Goal: Book appointment/travel/reservation

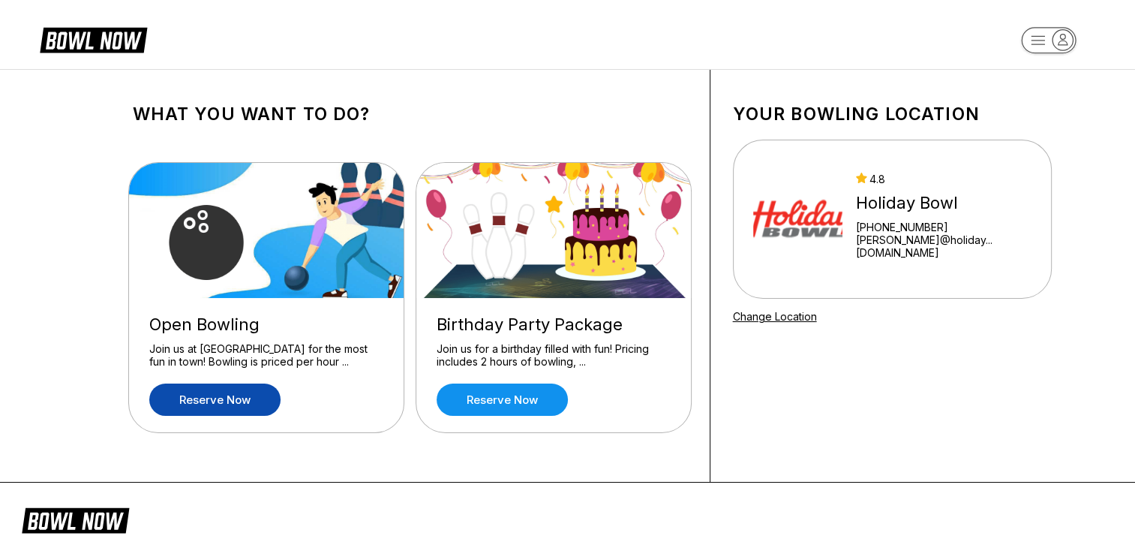
click at [198, 404] on link "Reserve now" at bounding box center [214, 399] width 131 height 32
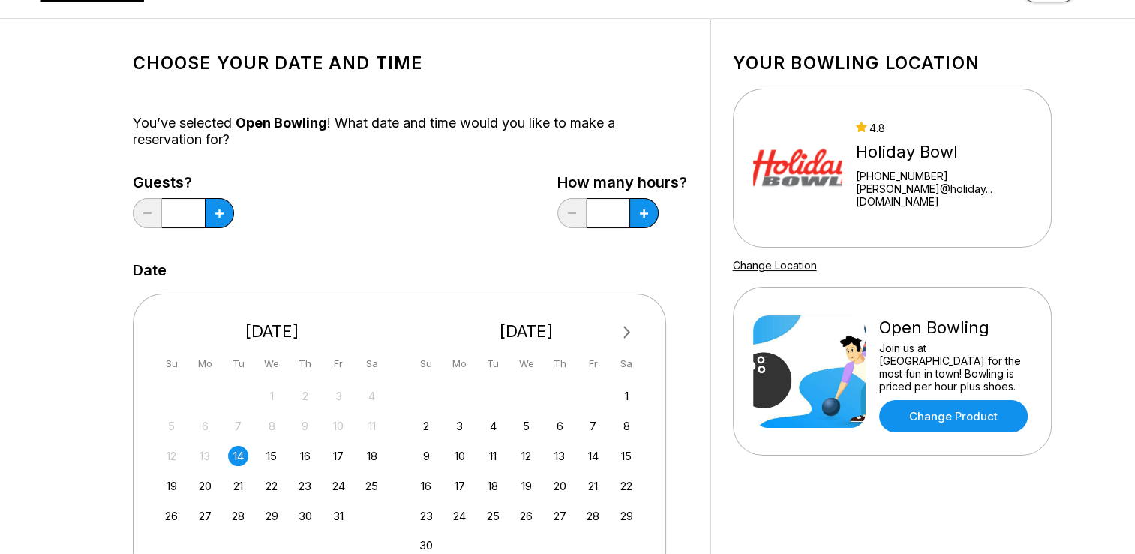
scroll to position [75, 0]
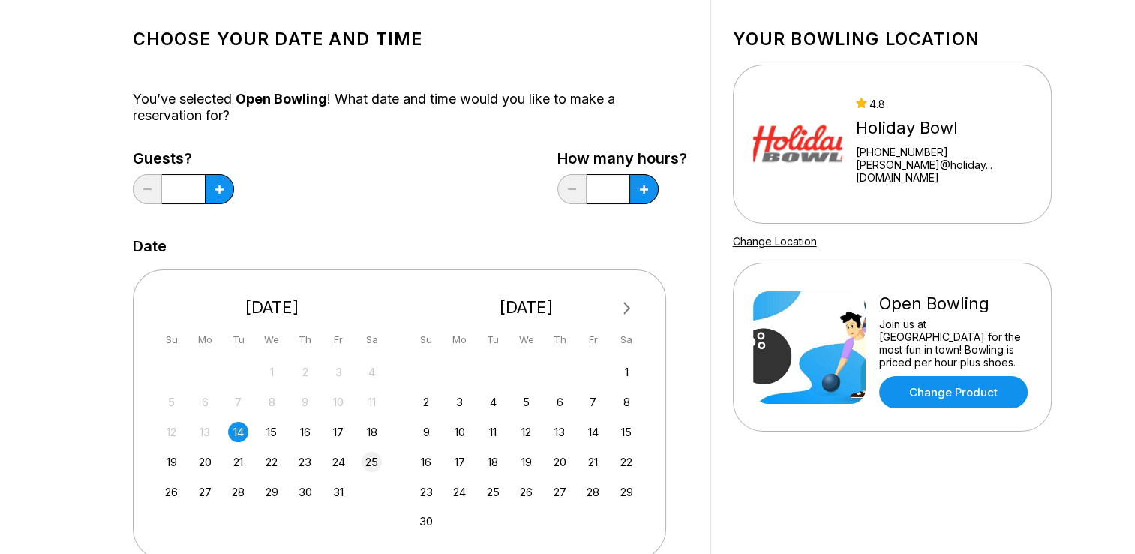
click at [375, 468] on div "25" at bounding box center [372, 462] width 20 height 20
click at [225, 191] on button at bounding box center [219, 189] width 29 height 30
click at [224, 191] on button at bounding box center [219, 189] width 29 height 30
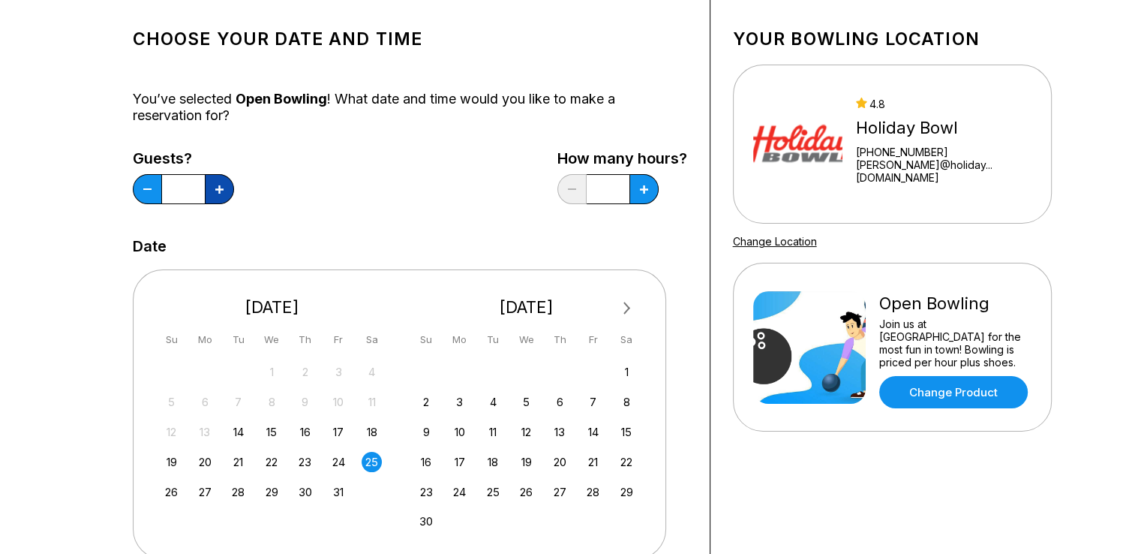
click at [224, 191] on button at bounding box center [219, 189] width 29 height 30
type input "*"
click at [649, 190] on button at bounding box center [643, 189] width 29 height 30
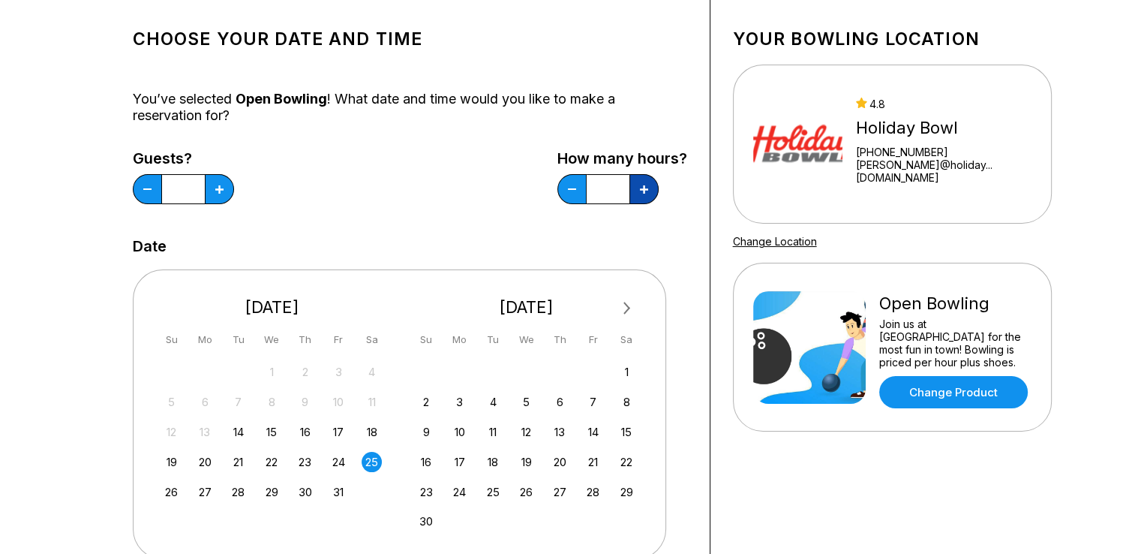
type input "*"
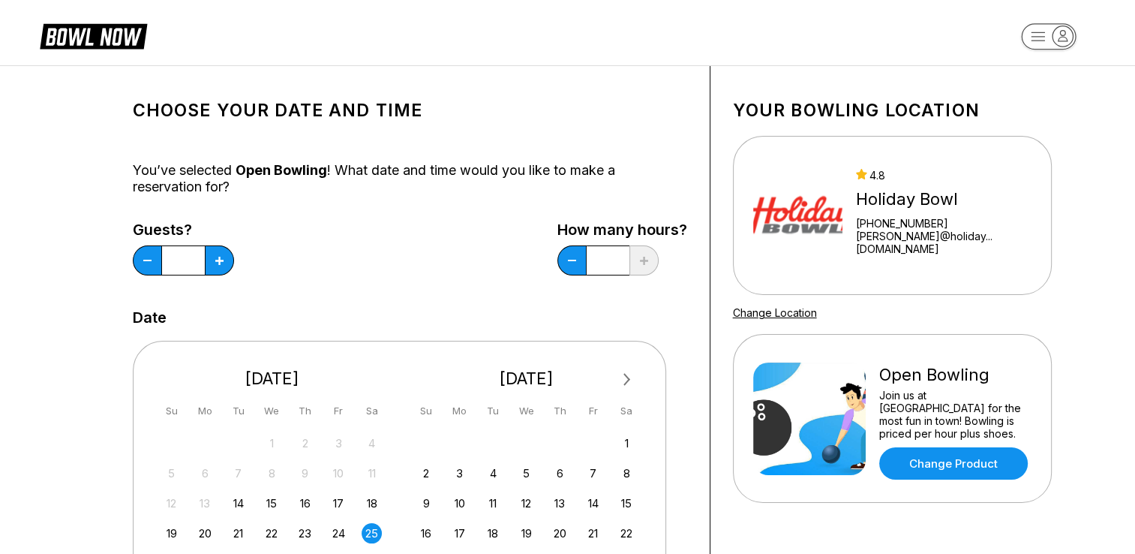
scroll to position [0, 0]
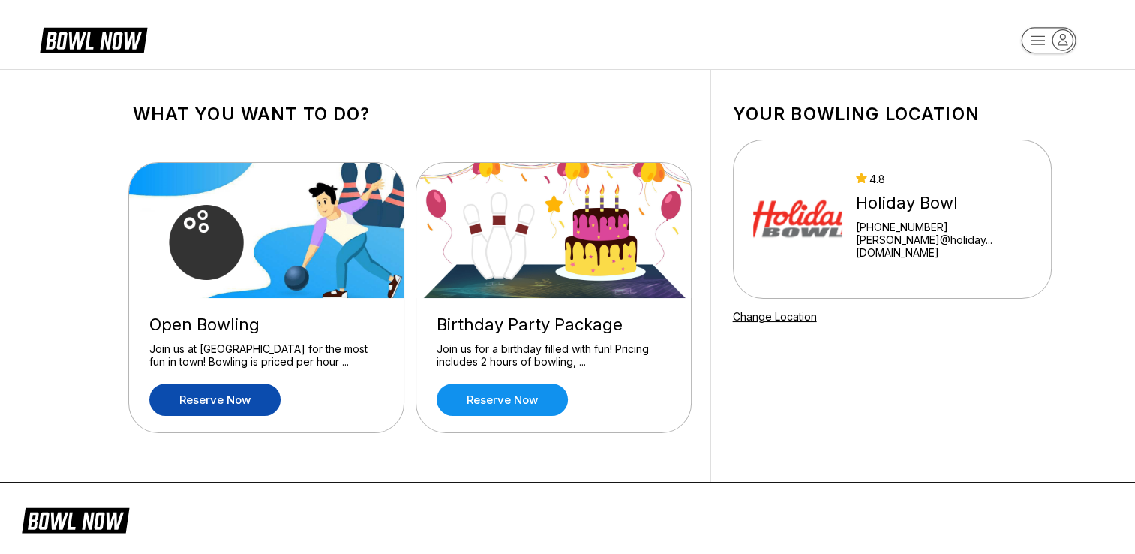
click at [202, 409] on link "Reserve now" at bounding box center [214, 399] width 131 height 32
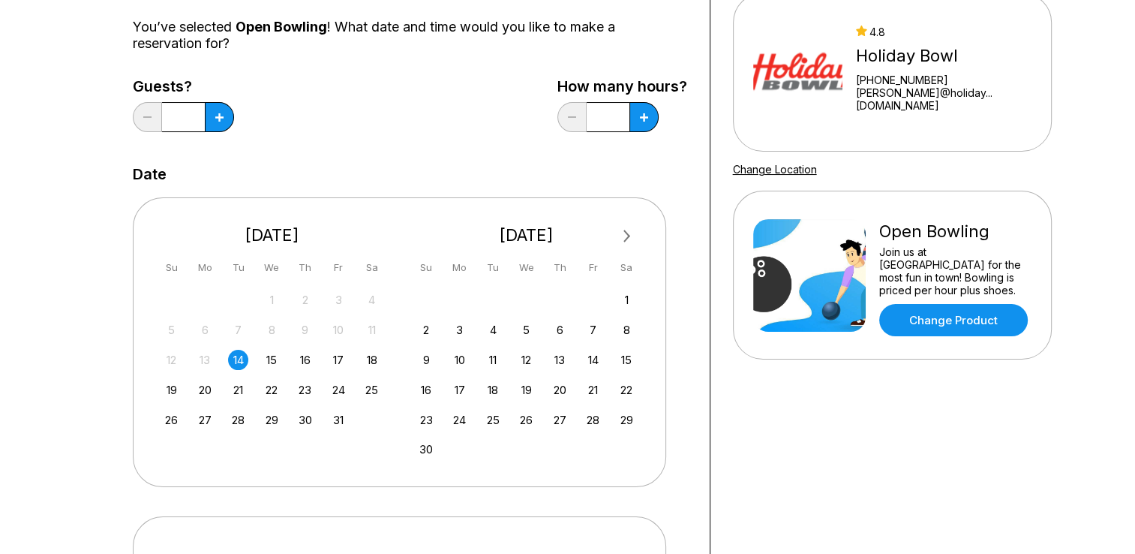
scroll to position [150, 0]
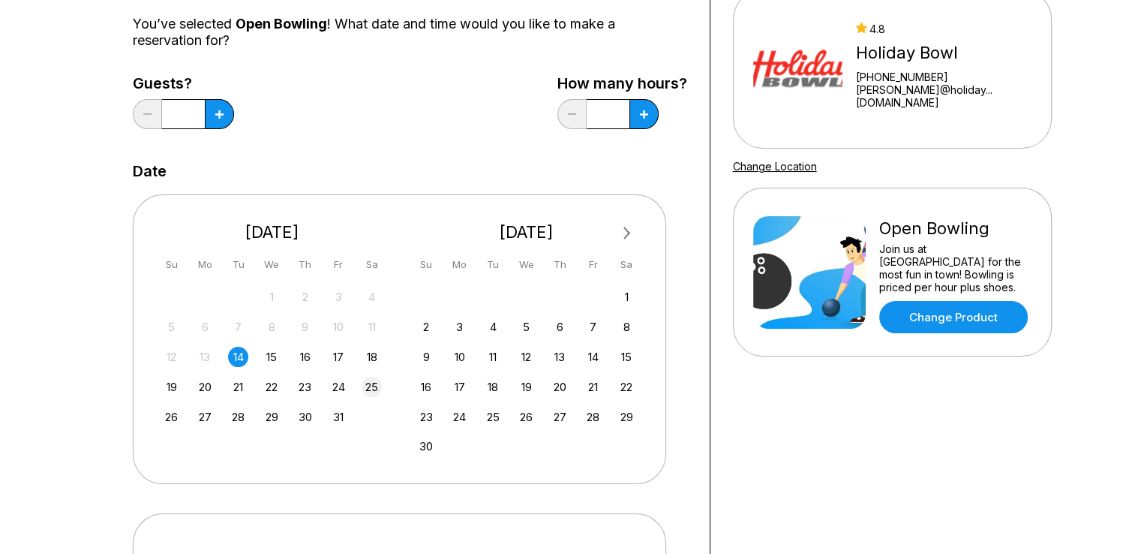
click at [374, 386] on div "25" at bounding box center [372, 387] width 20 height 20
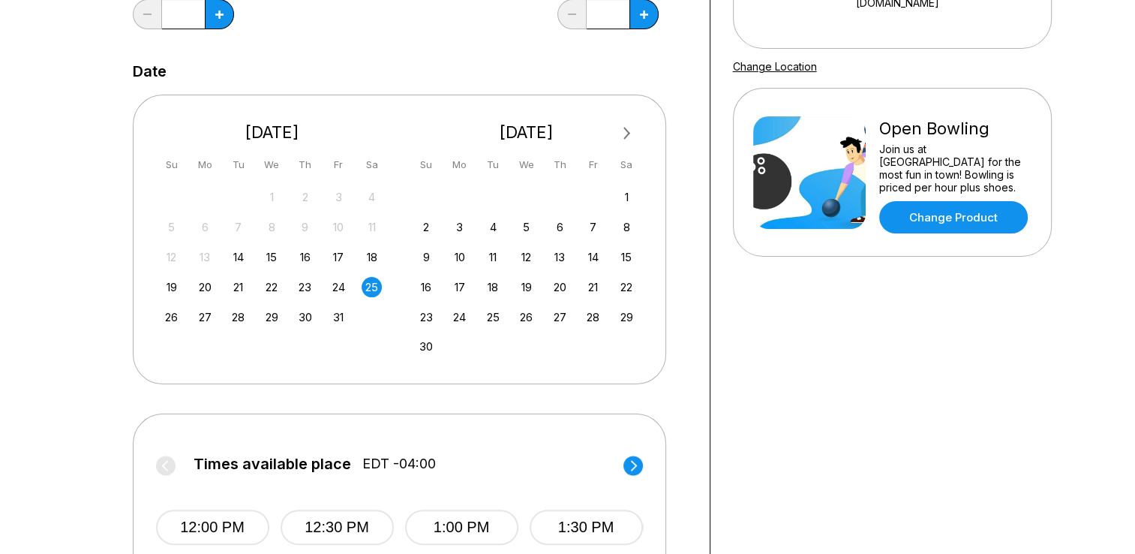
scroll to position [450, 0]
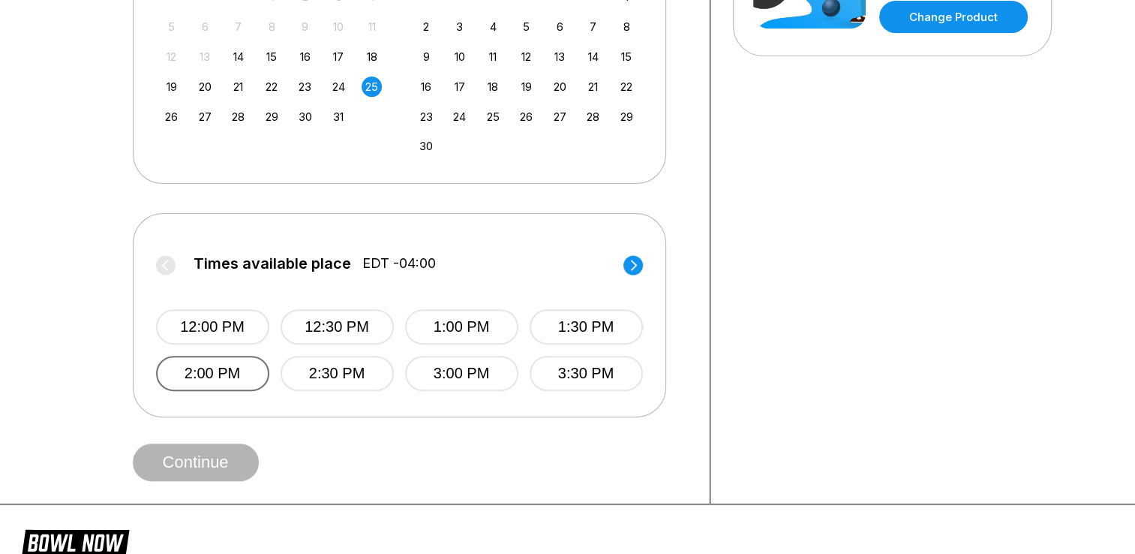
click at [200, 383] on button "2:00 PM" at bounding box center [212, 373] width 113 height 35
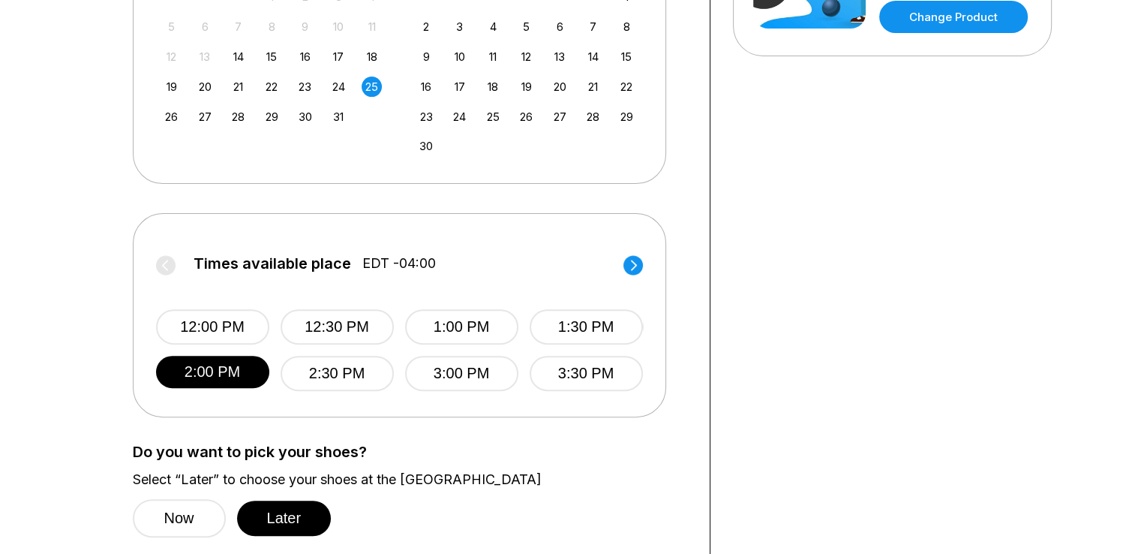
scroll to position [525, 0]
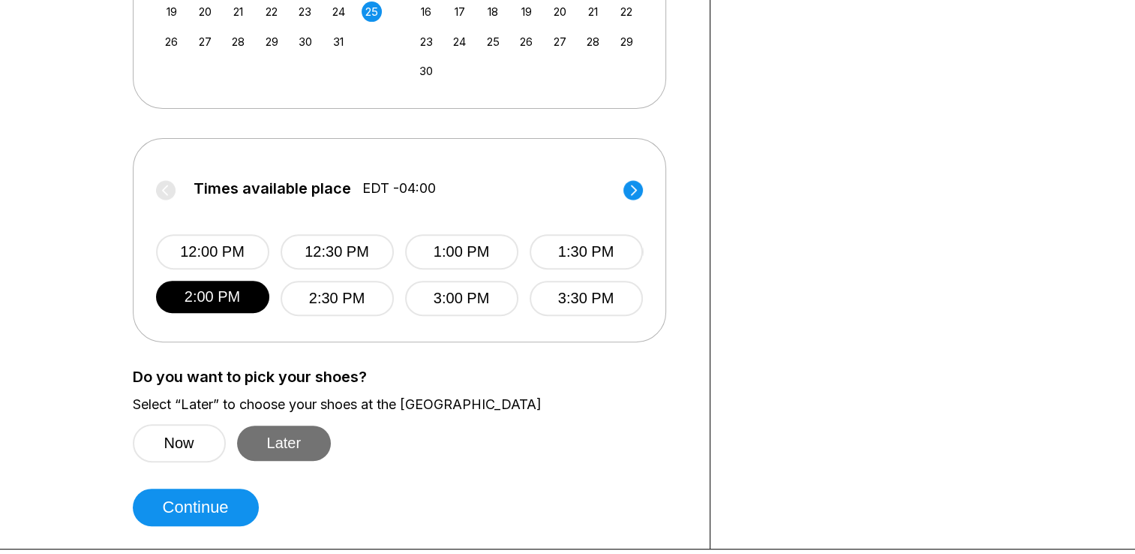
click at [287, 457] on button "Later" at bounding box center [284, 442] width 95 height 35
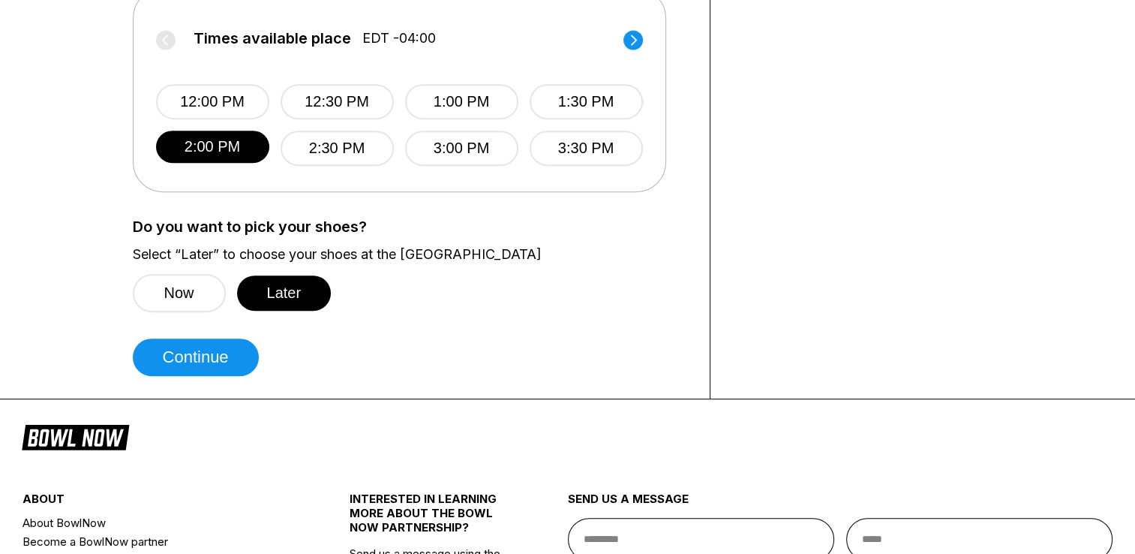
scroll to position [150, 0]
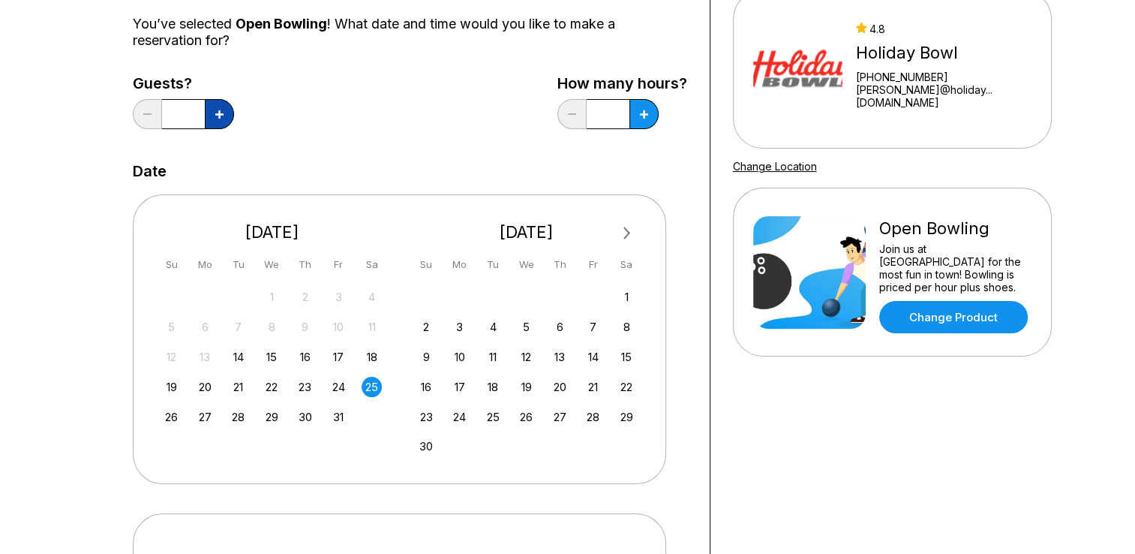
click at [223, 118] on button at bounding box center [219, 114] width 29 height 30
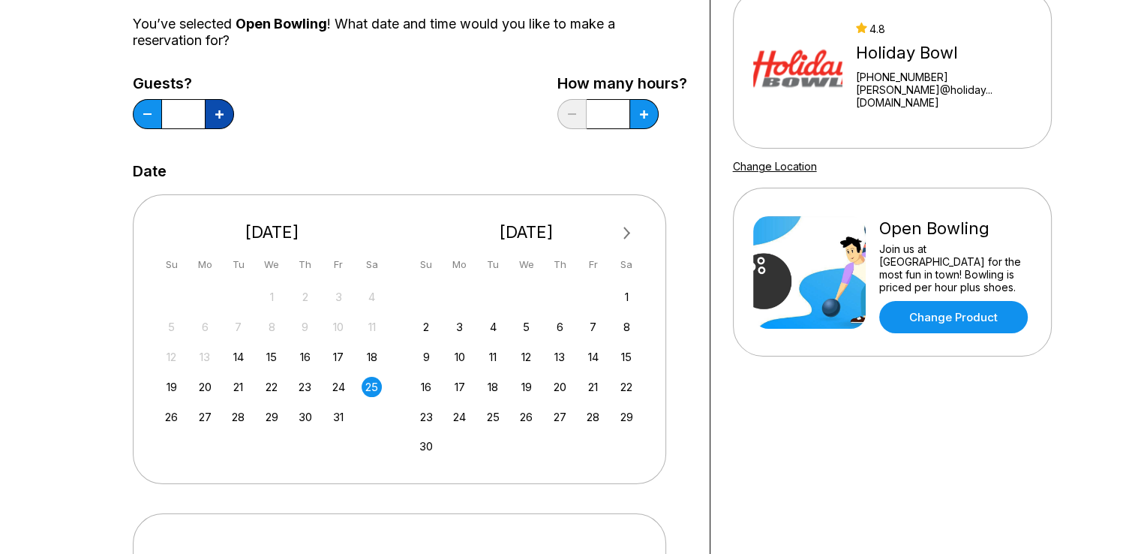
click at [223, 118] on button at bounding box center [219, 114] width 29 height 30
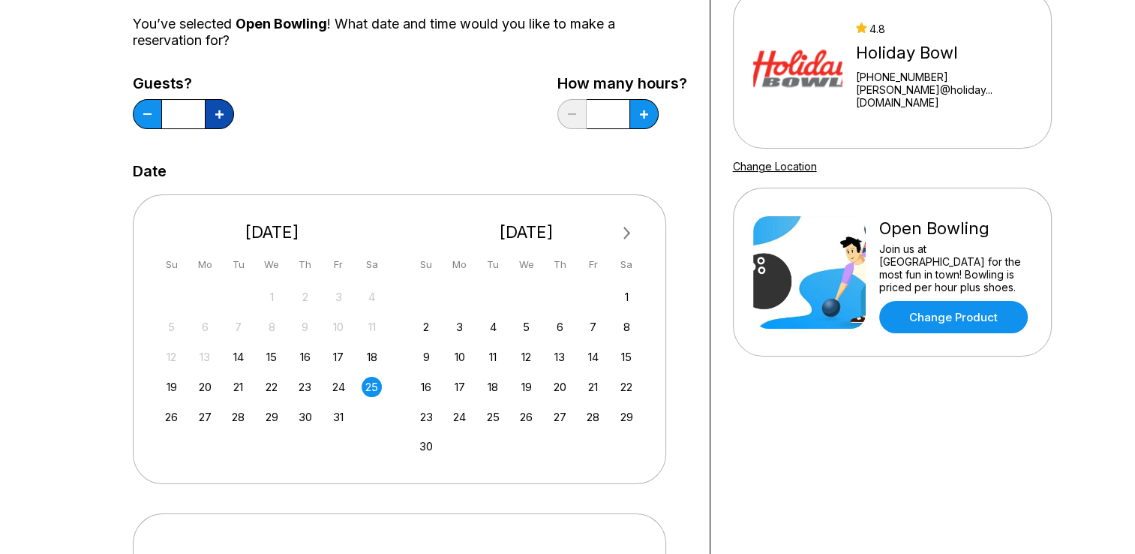
click at [223, 118] on button at bounding box center [219, 114] width 29 height 30
type input "**"
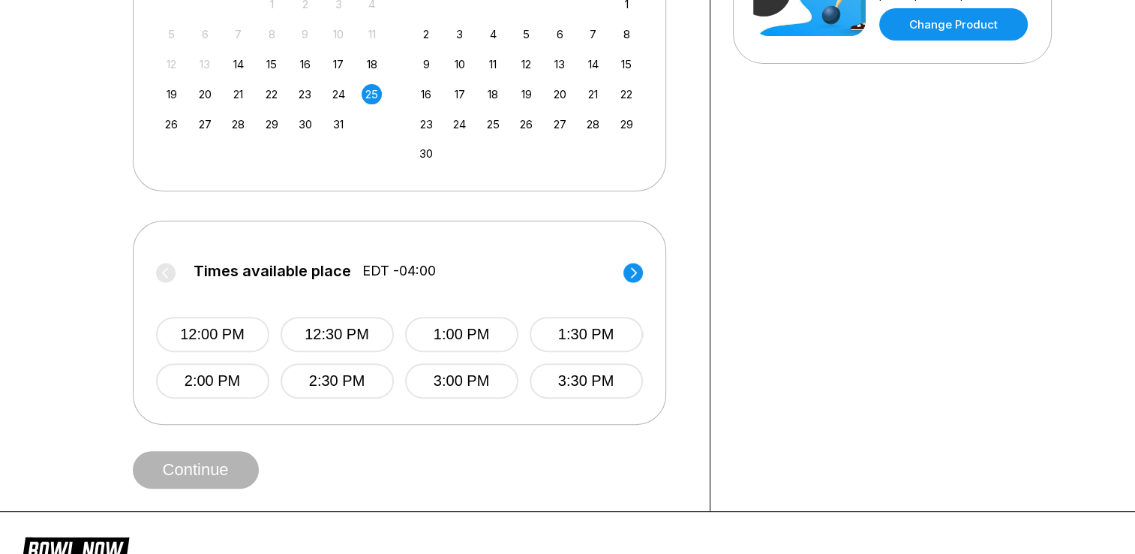
scroll to position [450, 0]
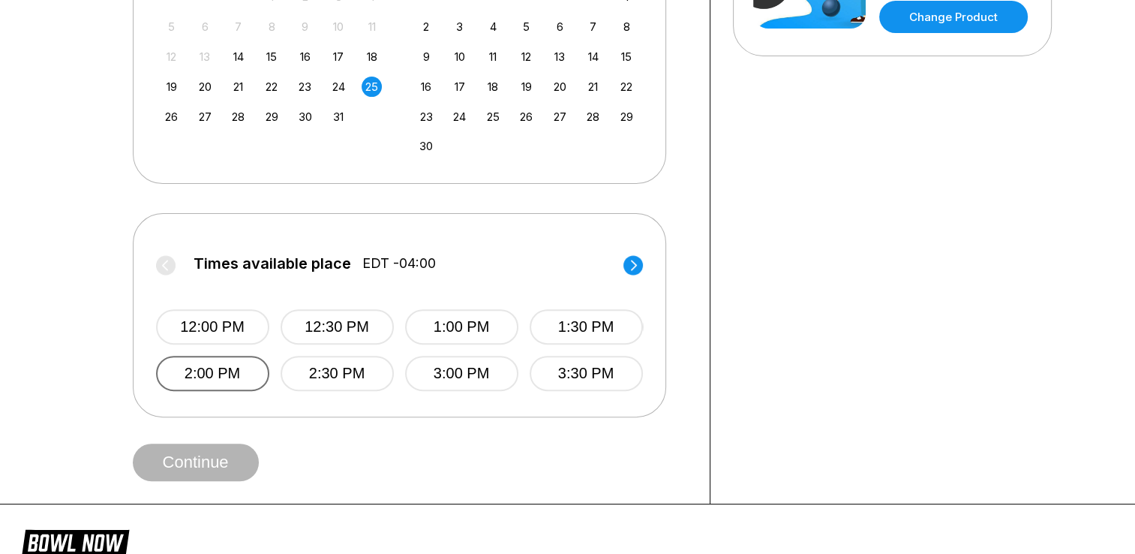
click at [227, 369] on button "2:00 PM" at bounding box center [212, 373] width 113 height 35
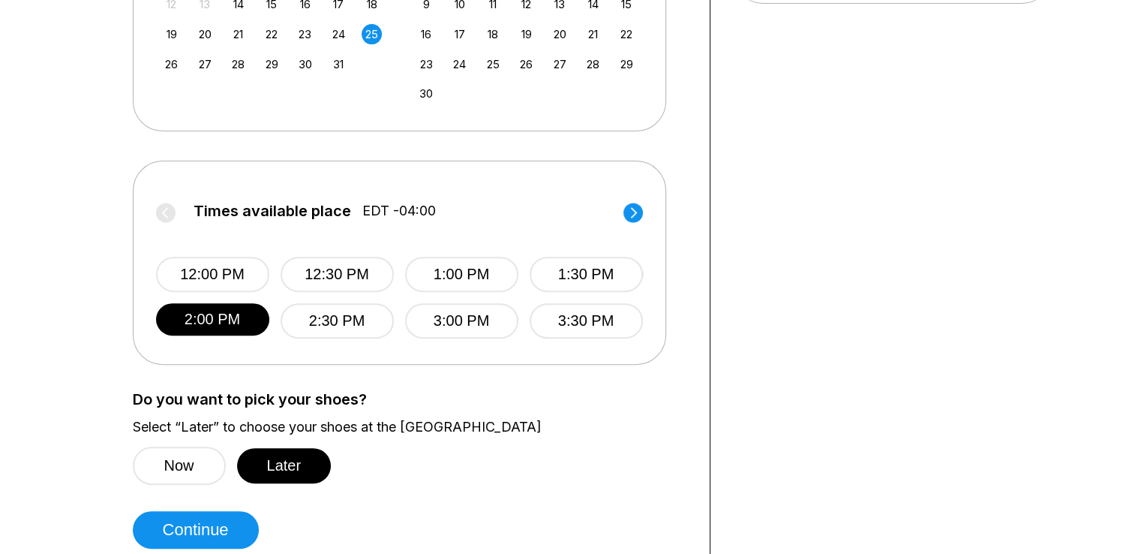
scroll to position [525, 0]
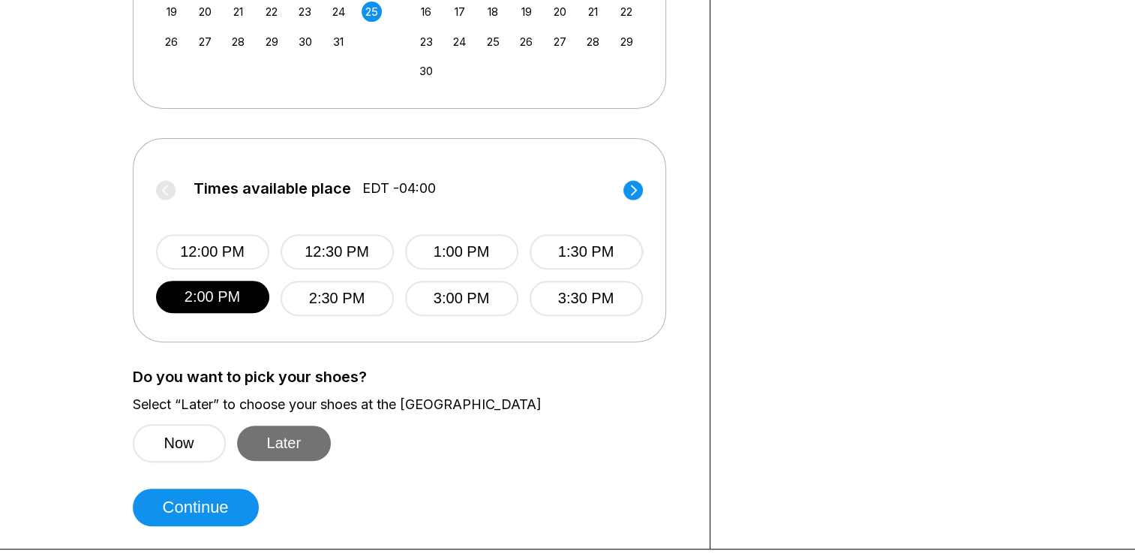
click at [248, 445] on button "Later" at bounding box center [284, 442] width 95 height 35
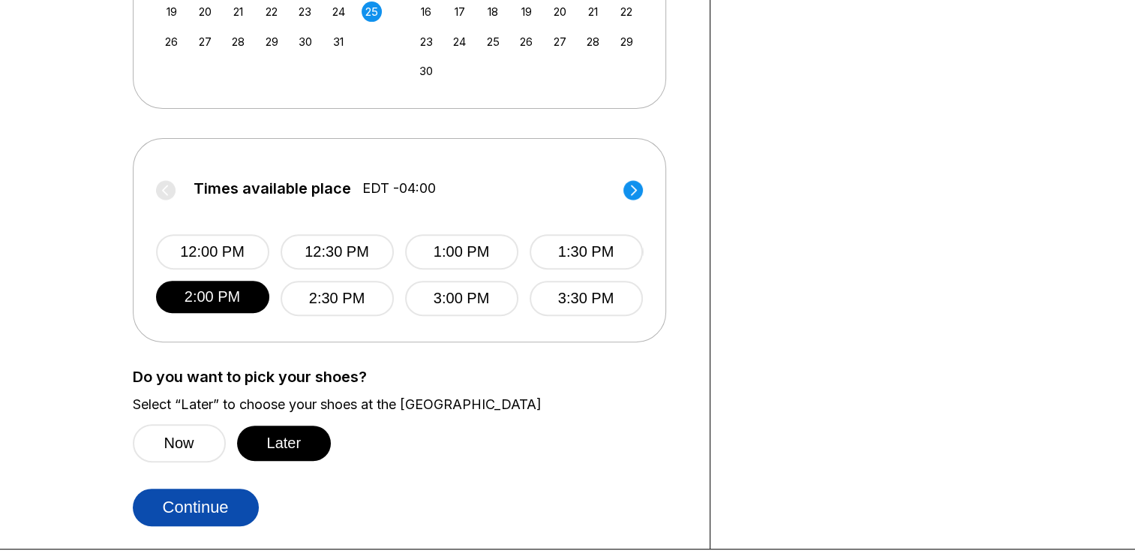
click at [230, 510] on button "Continue" at bounding box center [196, 507] width 126 height 38
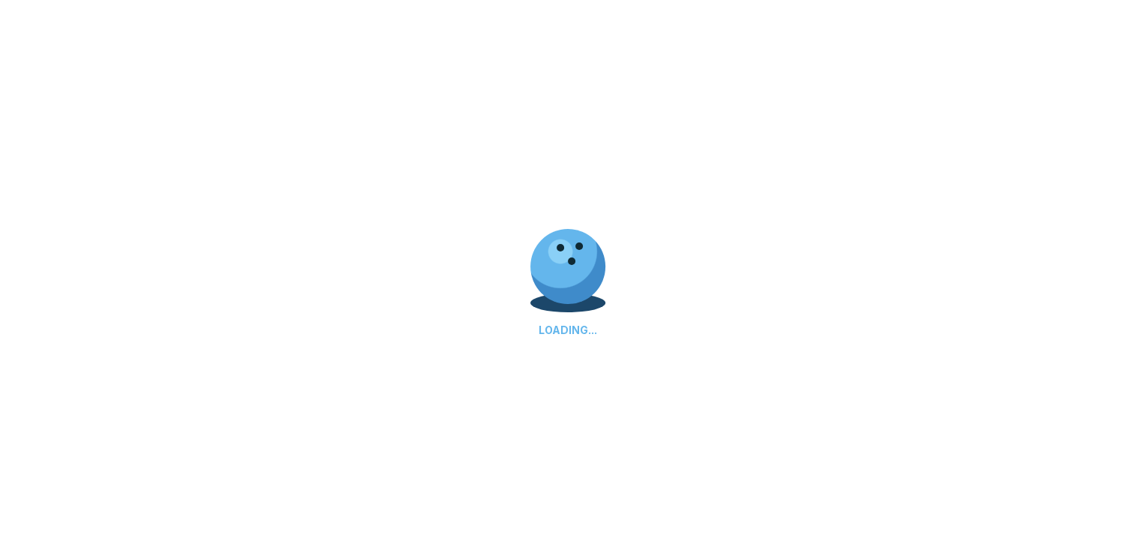
select select "**"
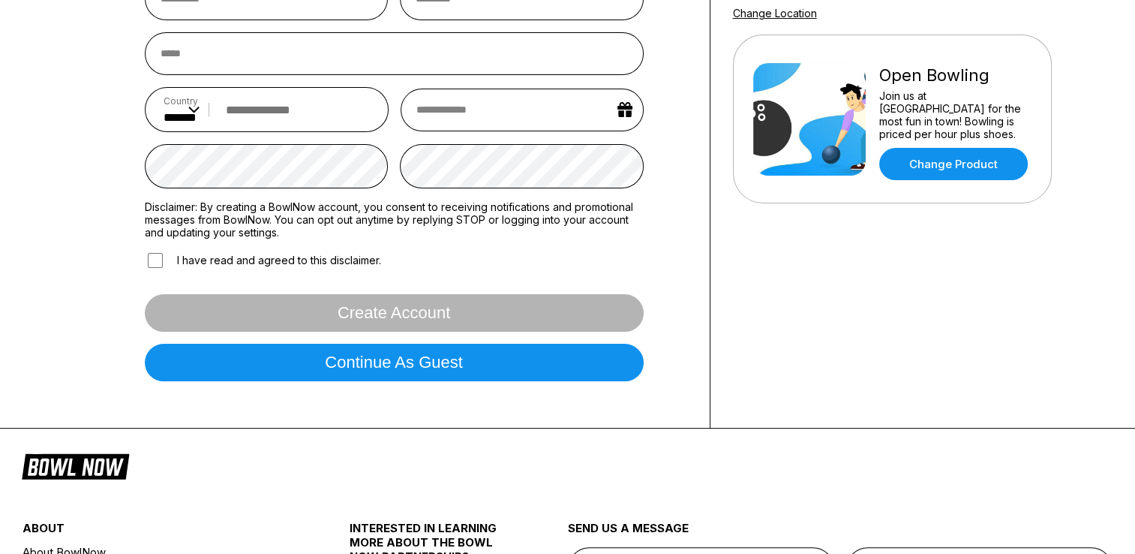
scroll to position [375, 0]
